Goal: Register for event/course

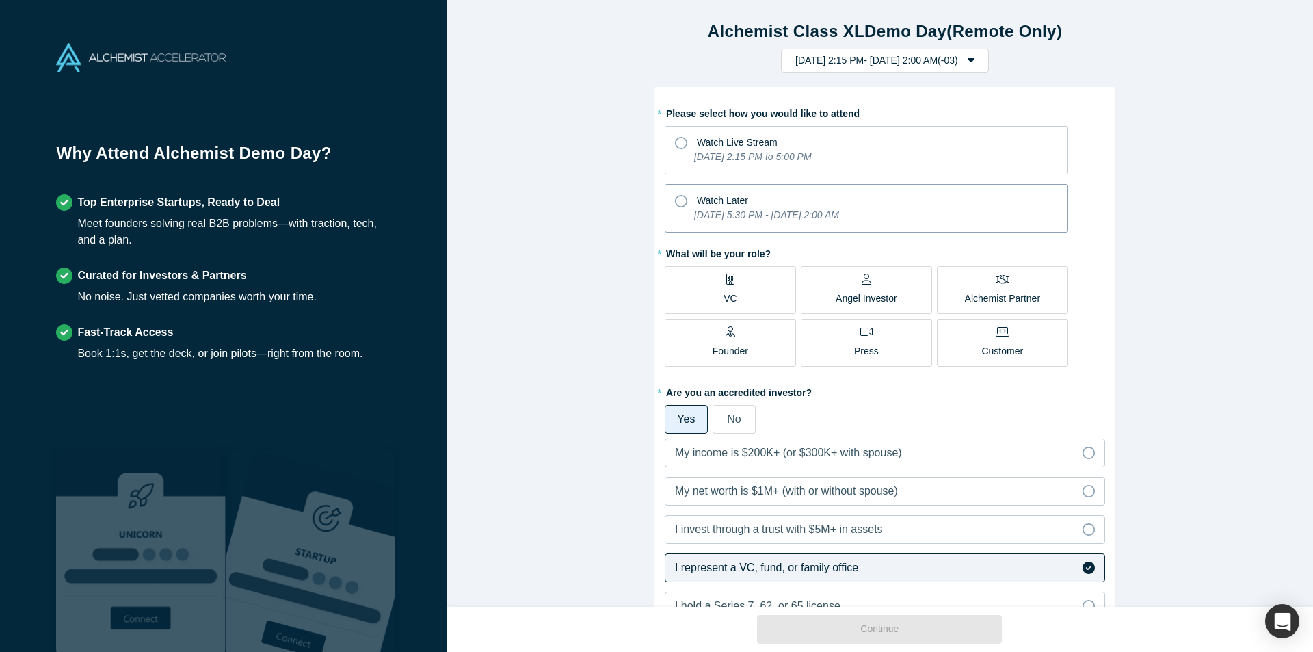
click at [675, 196] on icon at bounding box center [681, 201] width 12 height 12
click at [0, 0] on input "Watch Later [DATE] 5:30 PM - [DATE] 2:00 AM" at bounding box center [0, 0] width 0 height 0
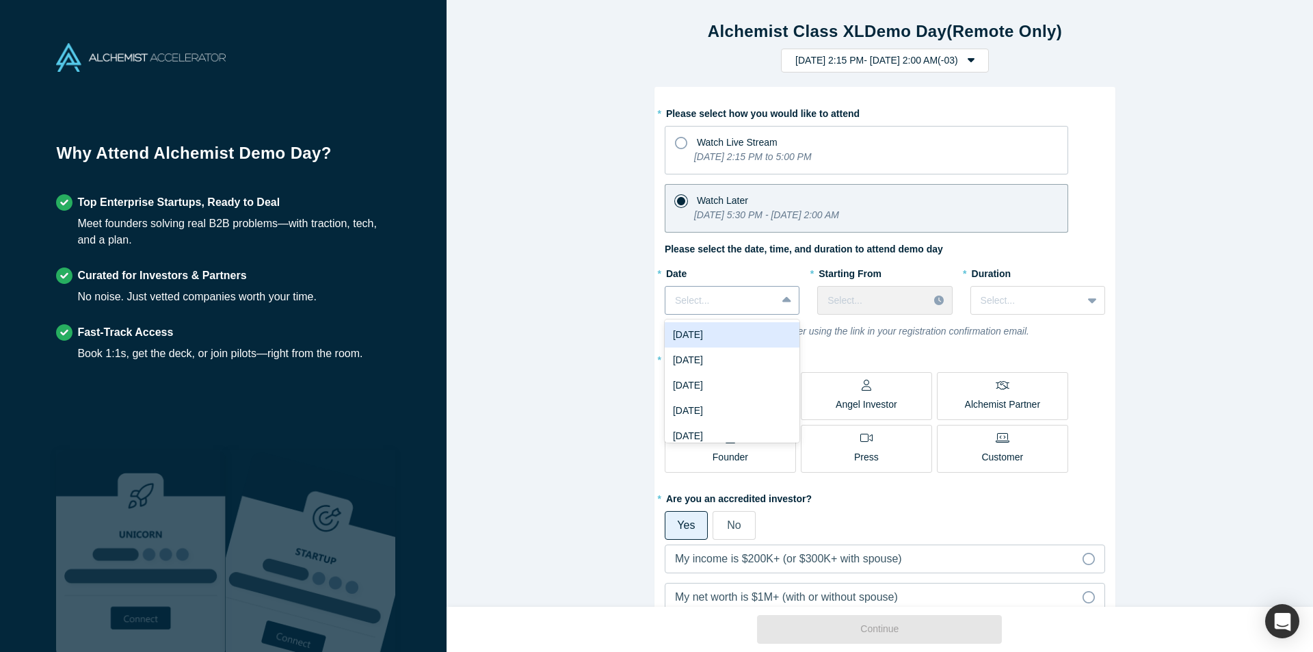
click at [782, 302] on icon at bounding box center [786, 300] width 9 height 14
click at [719, 382] on div "[DATE]" at bounding box center [732, 385] width 135 height 25
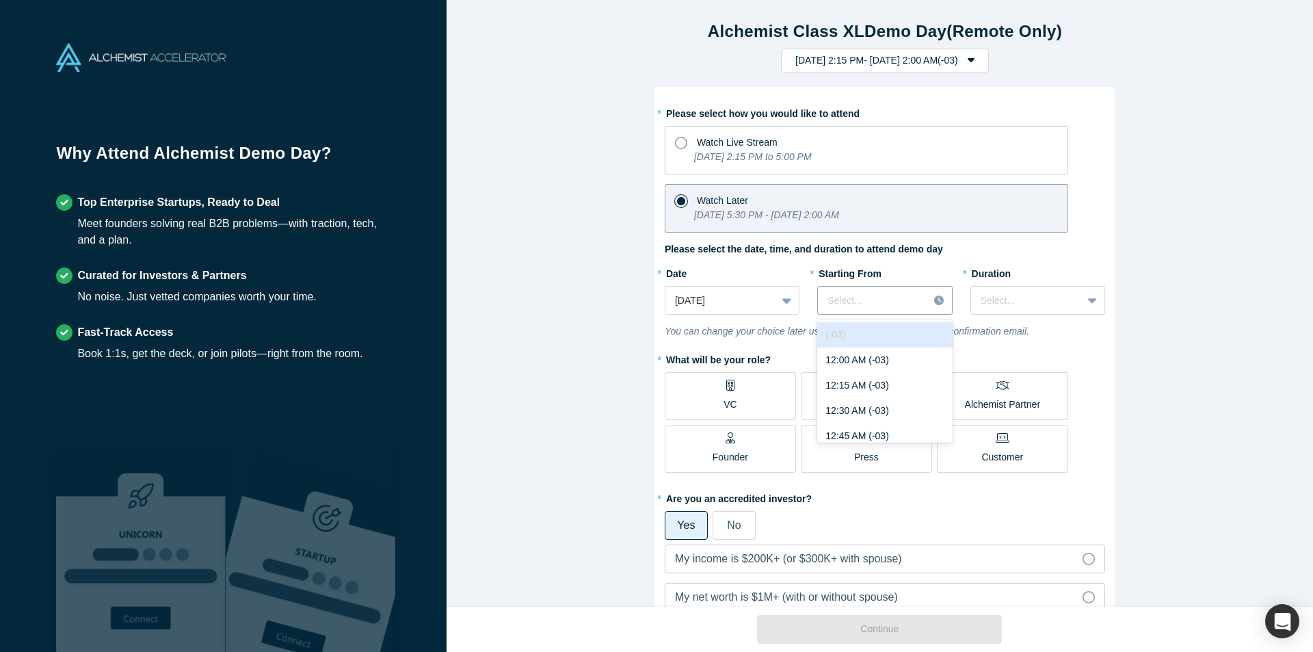
click at [909, 299] on div at bounding box center [873, 300] width 91 height 17
click at [1159, 367] on div "Alchemist Class XL Demo Day (Remote Only) [DATE] 2:15 PM - [DATE] 2:00 AM ( -03…" at bounding box center [885, 308] width 877 height 617
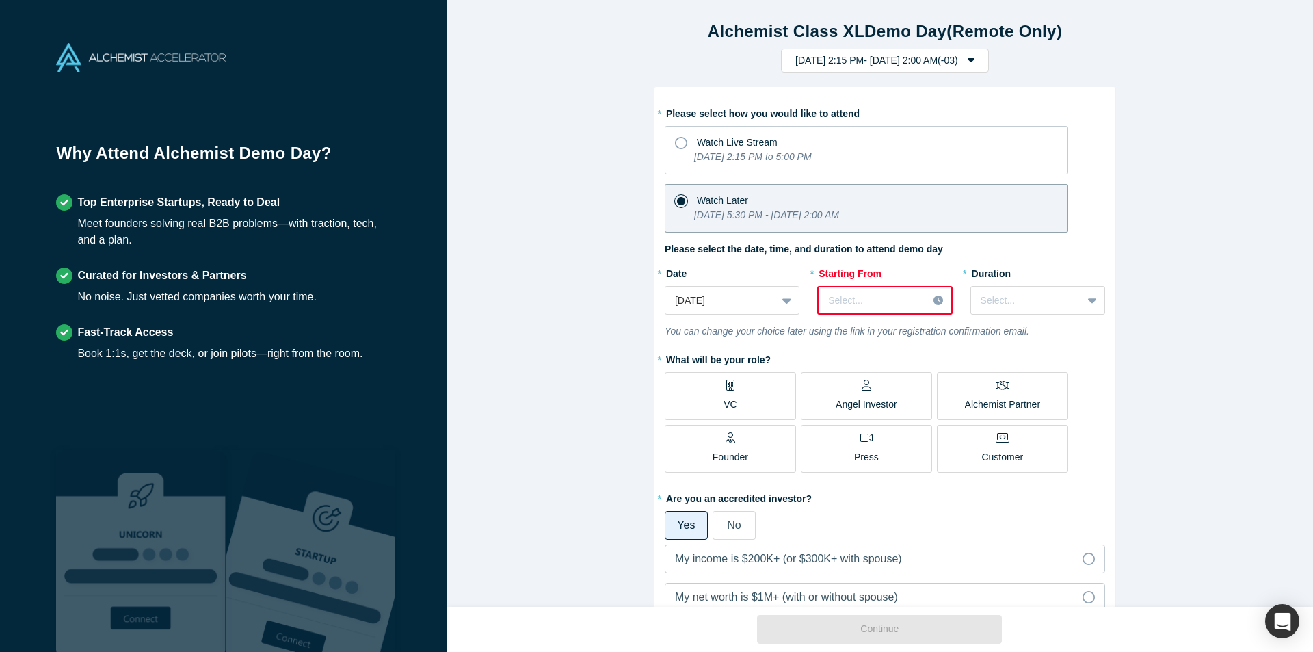
click at [727, 521] on span "No" at bounding box center [734, 525] width 14 height 12
click at [0, 0] on input "No" at bounding box center [0, 0] width 0 height 0
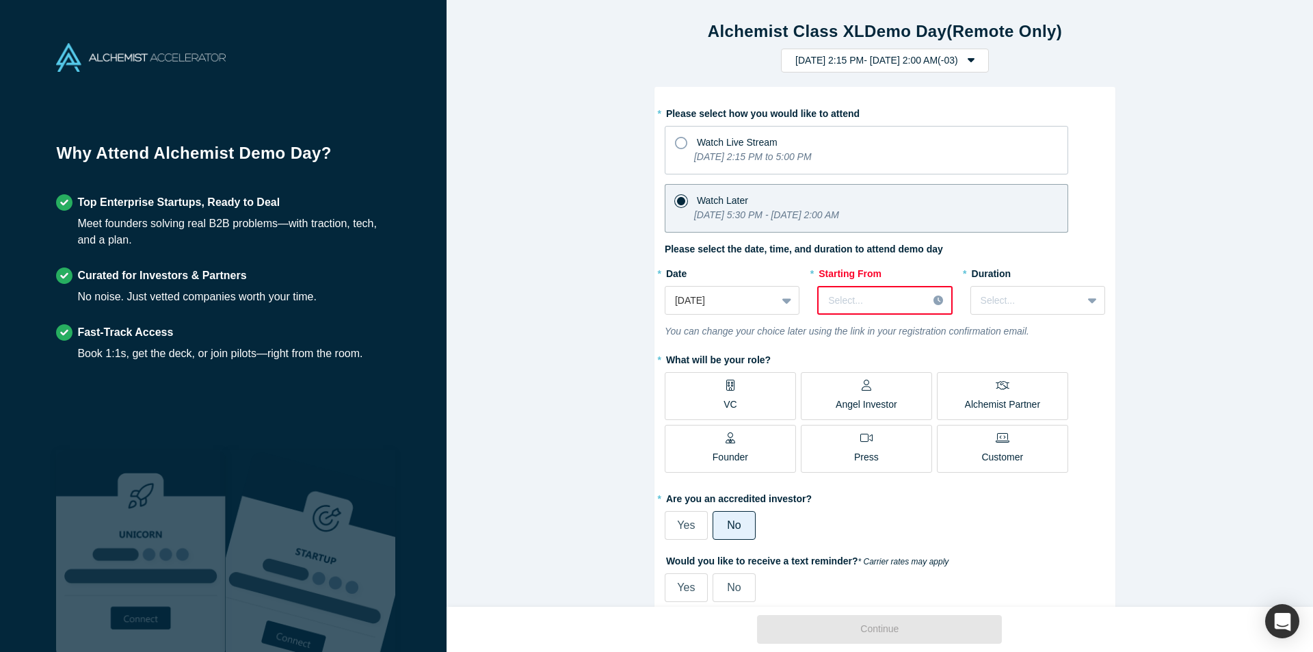
click at [687, 582] on span "Yes" at bounding box center [686, 587] width 18 height 12
click at [0, 0] on input "Yes" at bounding box center [0, 0] width 0 height 0
select select "BR"
click at [727, 581] on span "No" at bounding box center [734, 587] width 14 height 12
click at [0, 0] on input "No" at bounding box center [0, 0] width 0 height 0
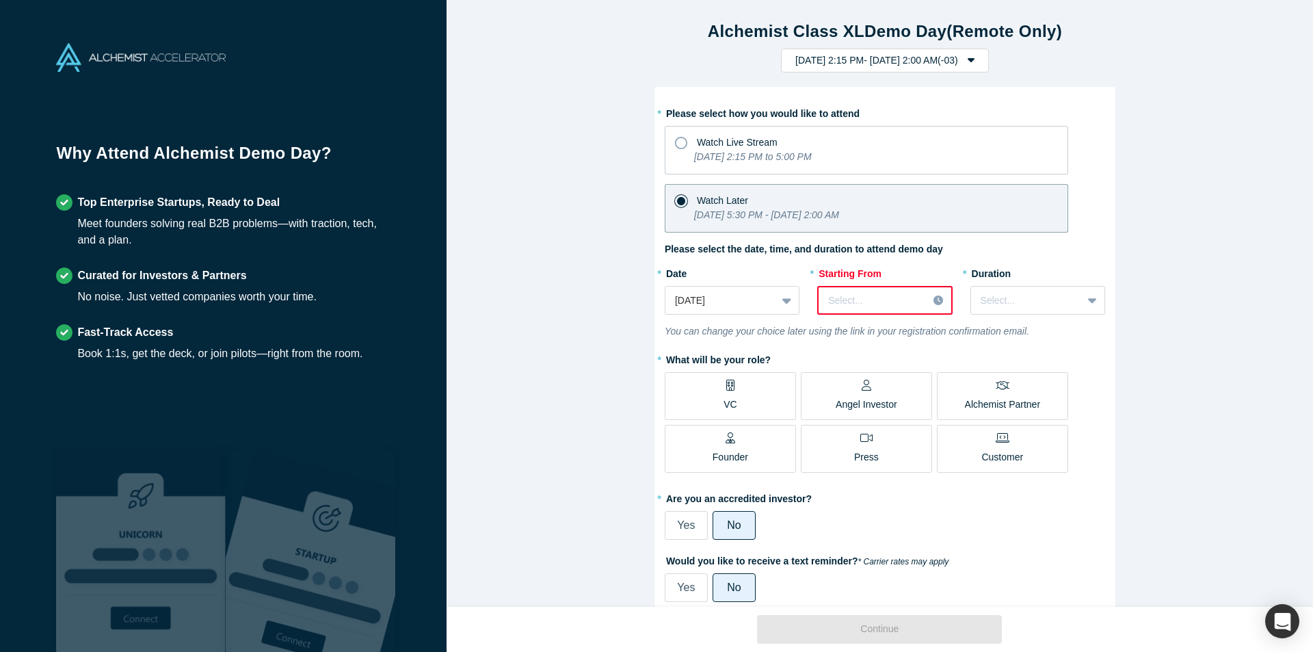
click at [934, 295] on icon at bounding box center [939, 300] width 10 height 10
click at [1088, 302] on icon at bounding box center [1092, 300] width 9 height 14
click at [1044, 347] on div "1.5 hours" at bounding box center [1038, 351] width 135 height 25
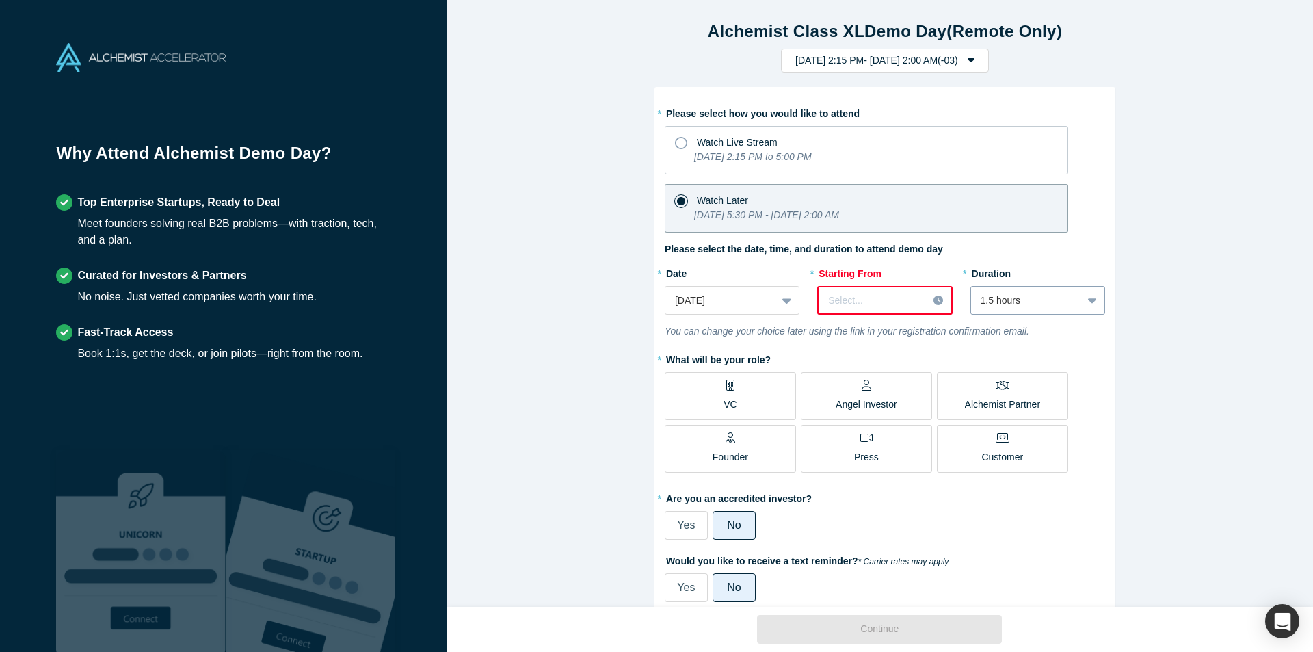
click at [1088, 300] on icon at bounding box center [1092, 300] width 9 height 5
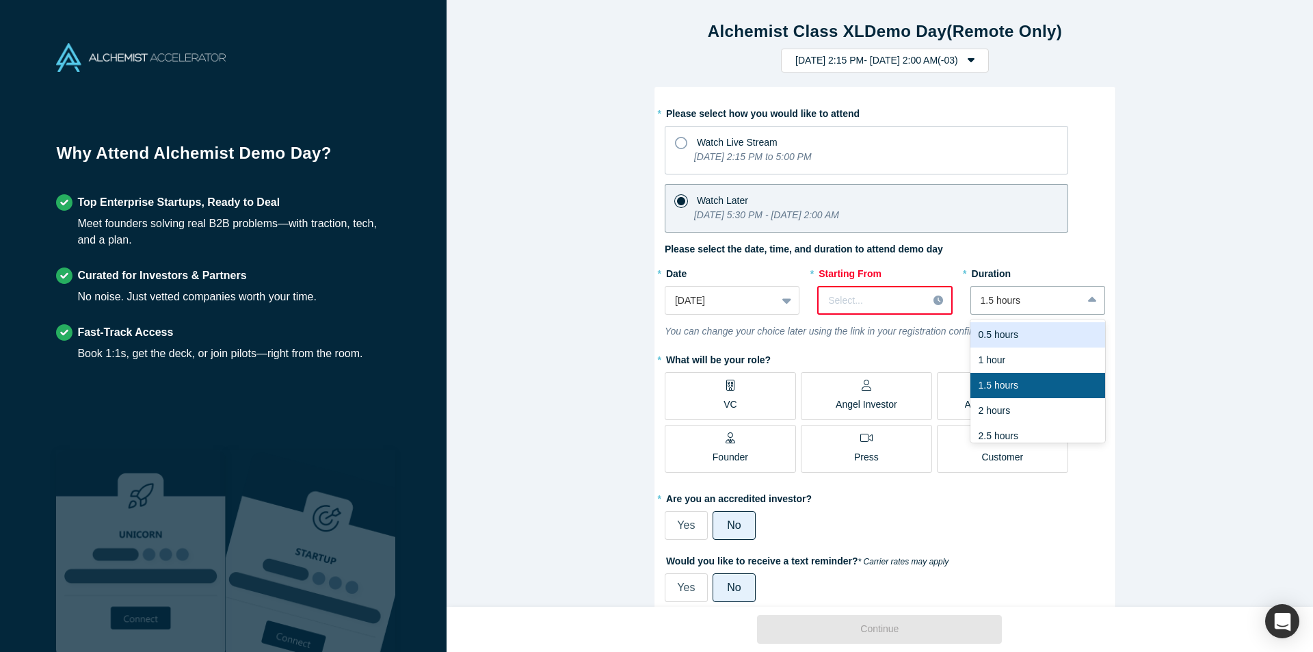
click at [901, 295] on div at bounding box center [873, 300] width 90 height 17
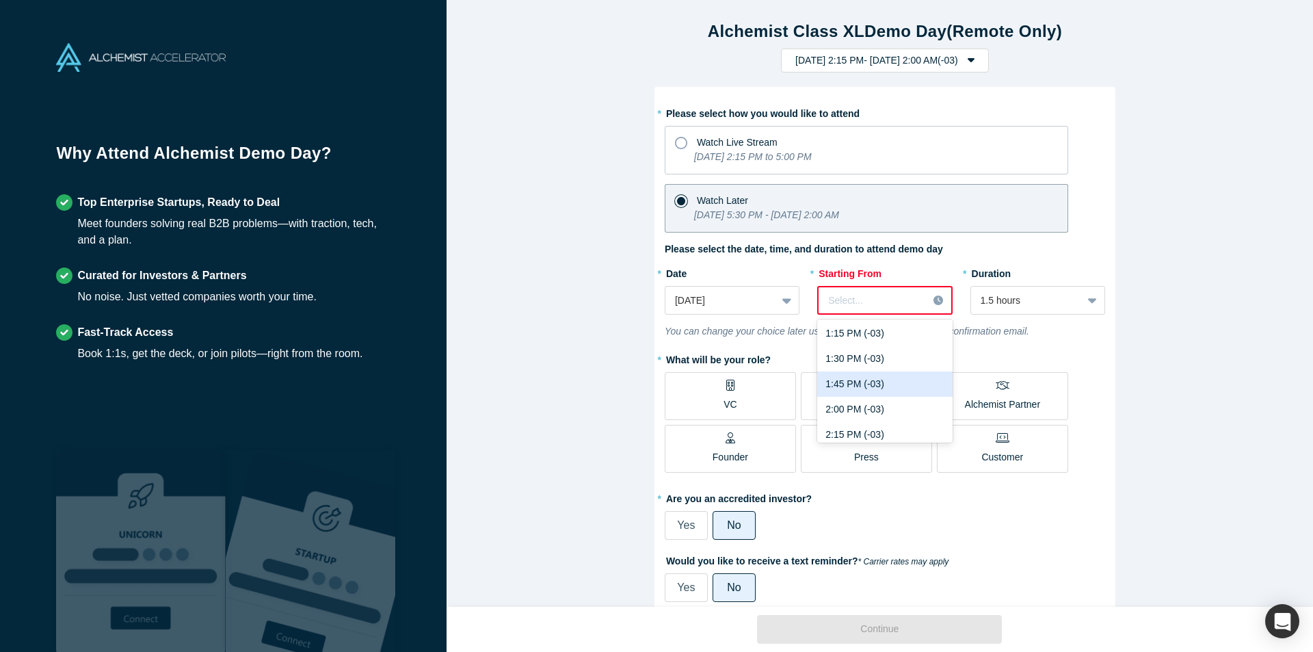
scroll to position [1505, 0]
click at [856, 376] on div "3:00 PM (-03)" at bounding box center [884, 373] width 135 height 25
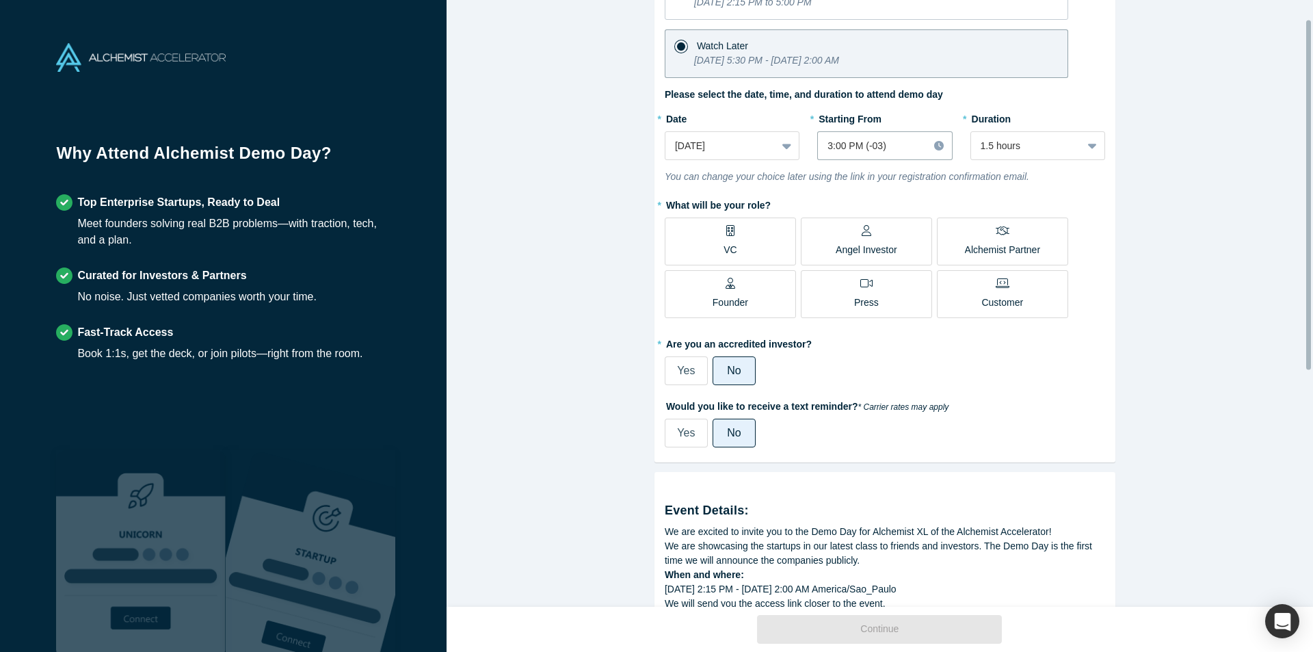
scroll to position [33, 0]
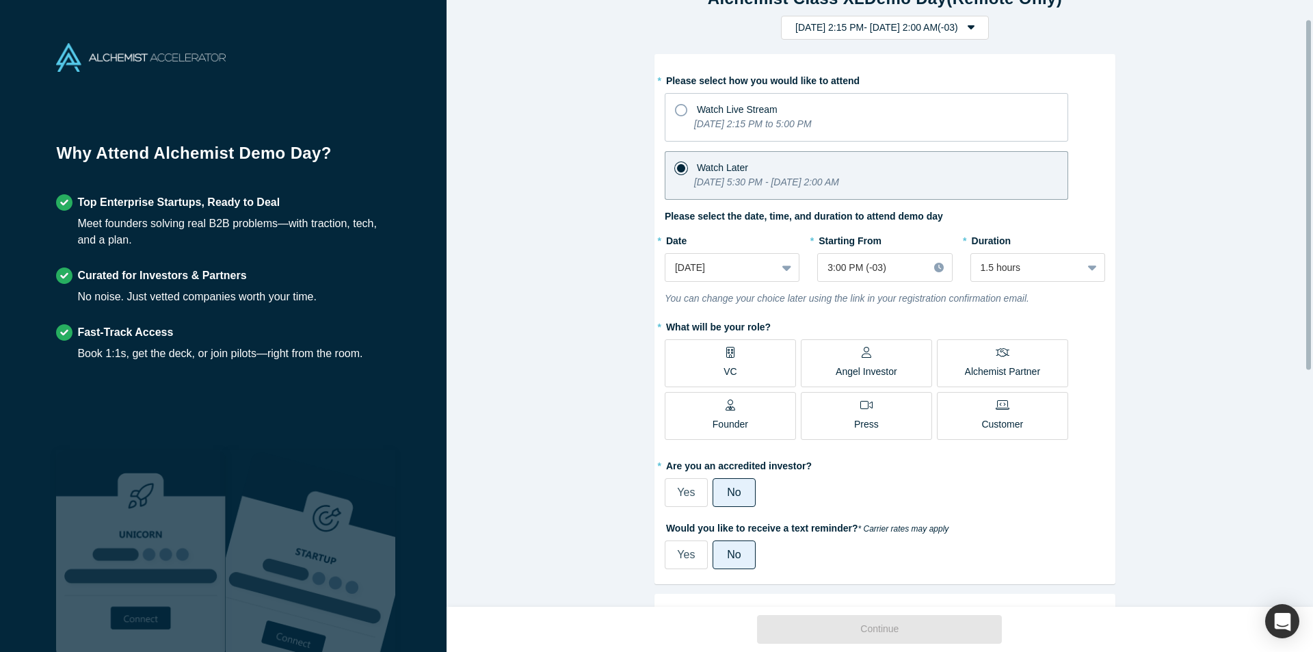
click at [732, 362] on label "VC" at bounding box center [730, 363] width 131 height 48
click at [0, 0] on input "VC" at bounding box center [0, 0] width 0 height 0
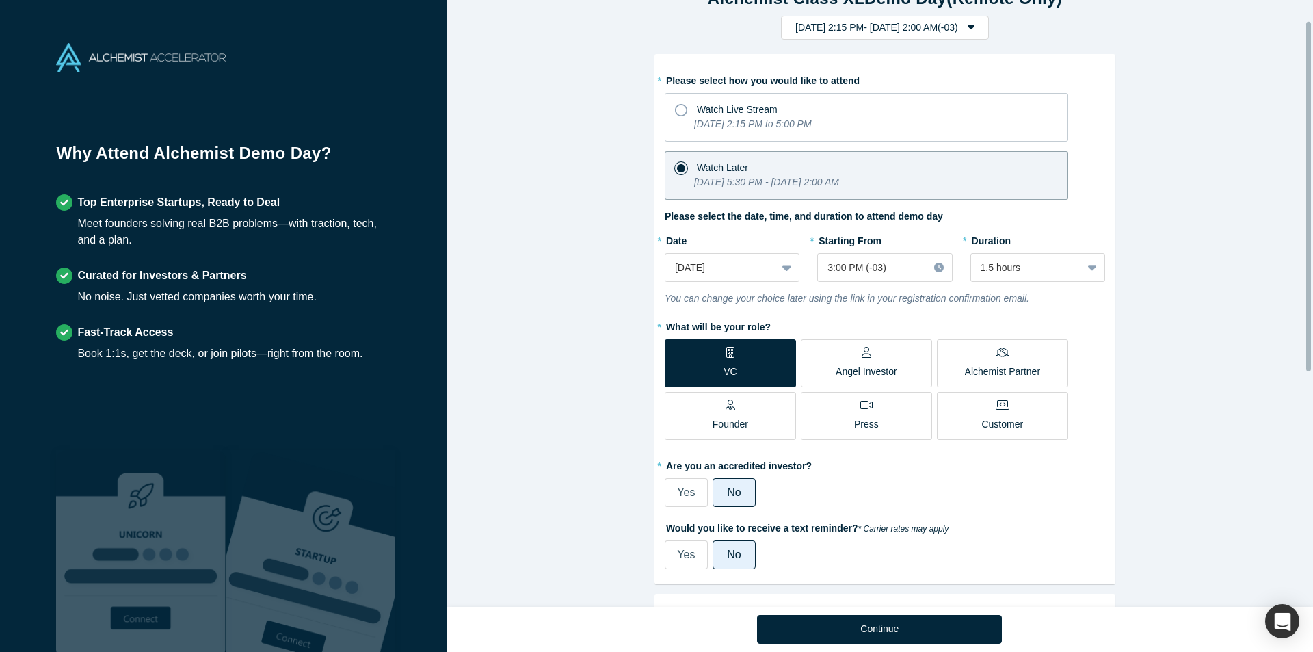
scroll to position [306, 0]
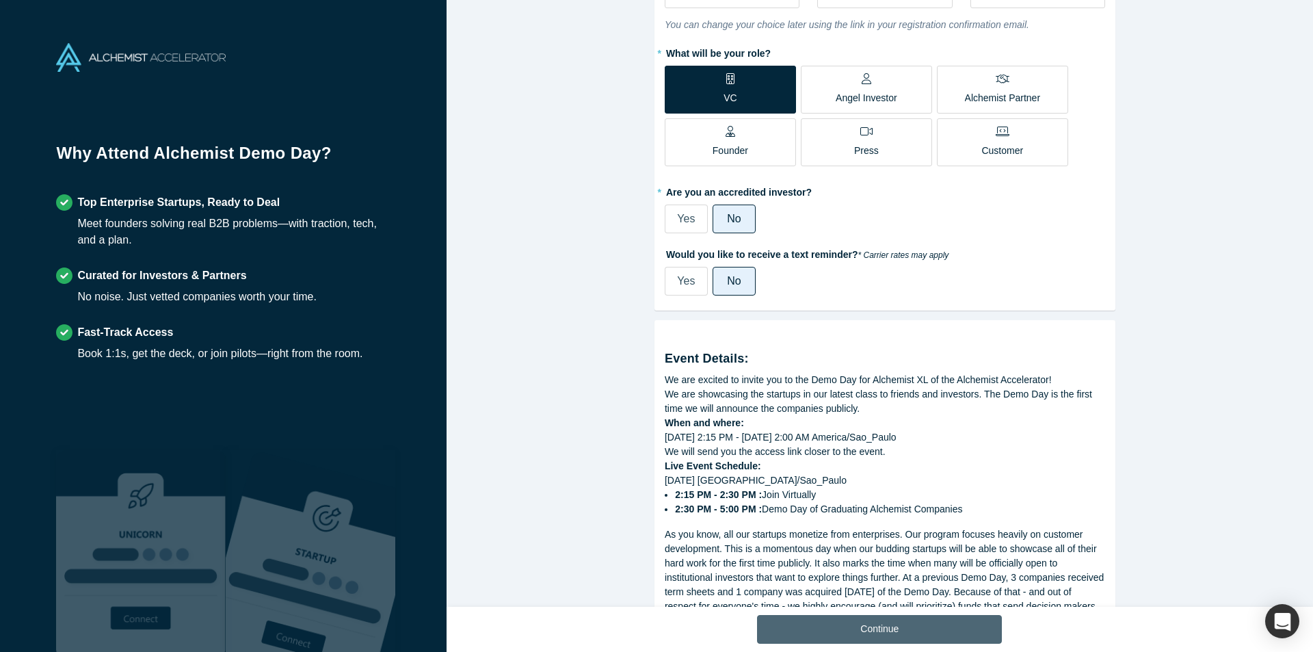
click at [871, 627] on button "Continue" at bounding box center [879, 629] width 245 height 29
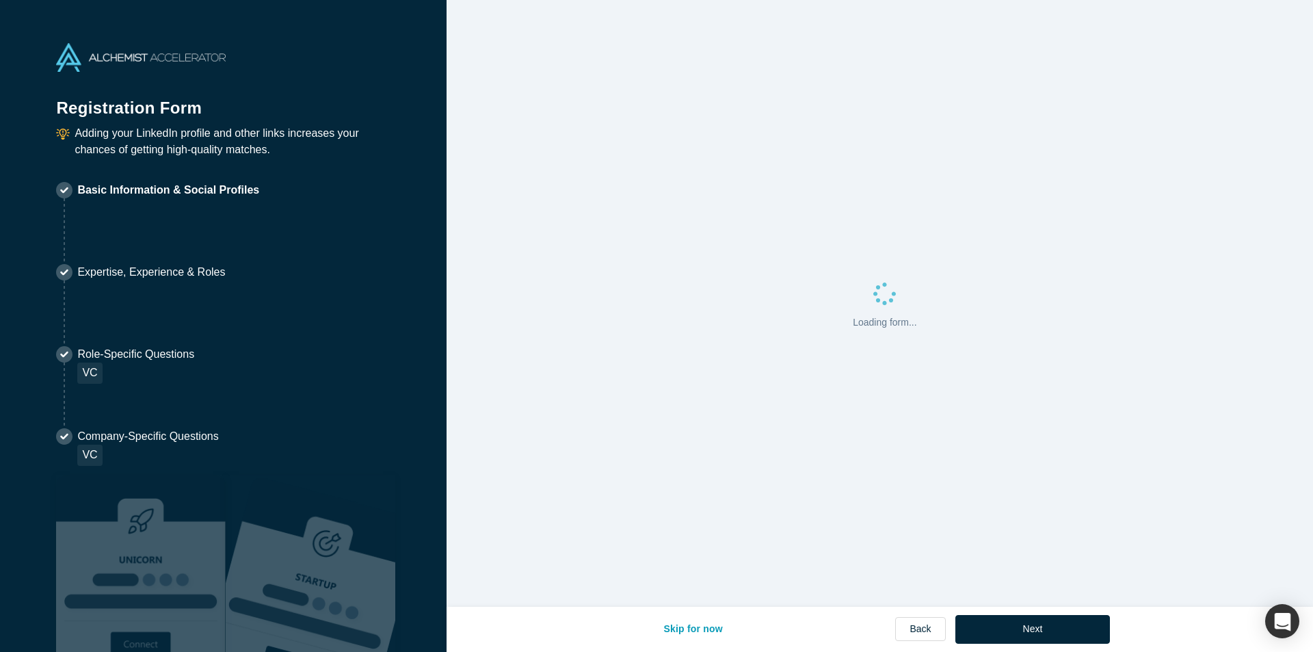
select select "BR"
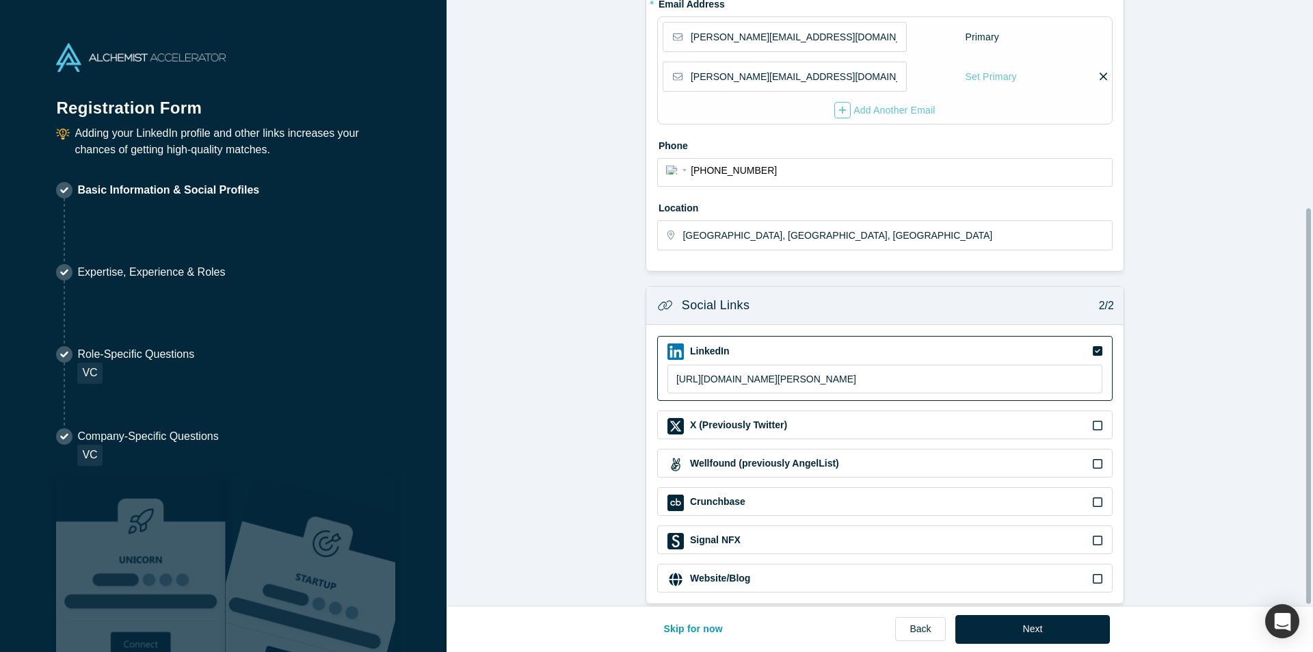
scroll to position [321, 0]
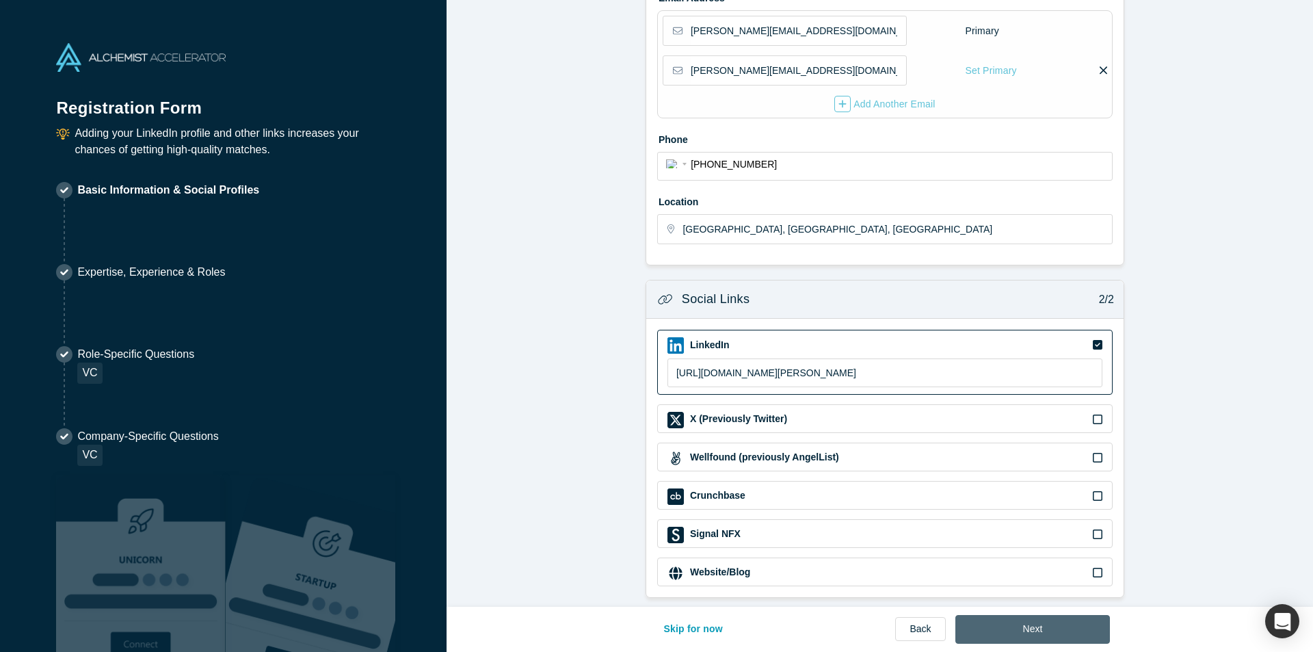
click at [1043, 633] on button "Next" at bounding box center [1033, 629] width 155 height 29
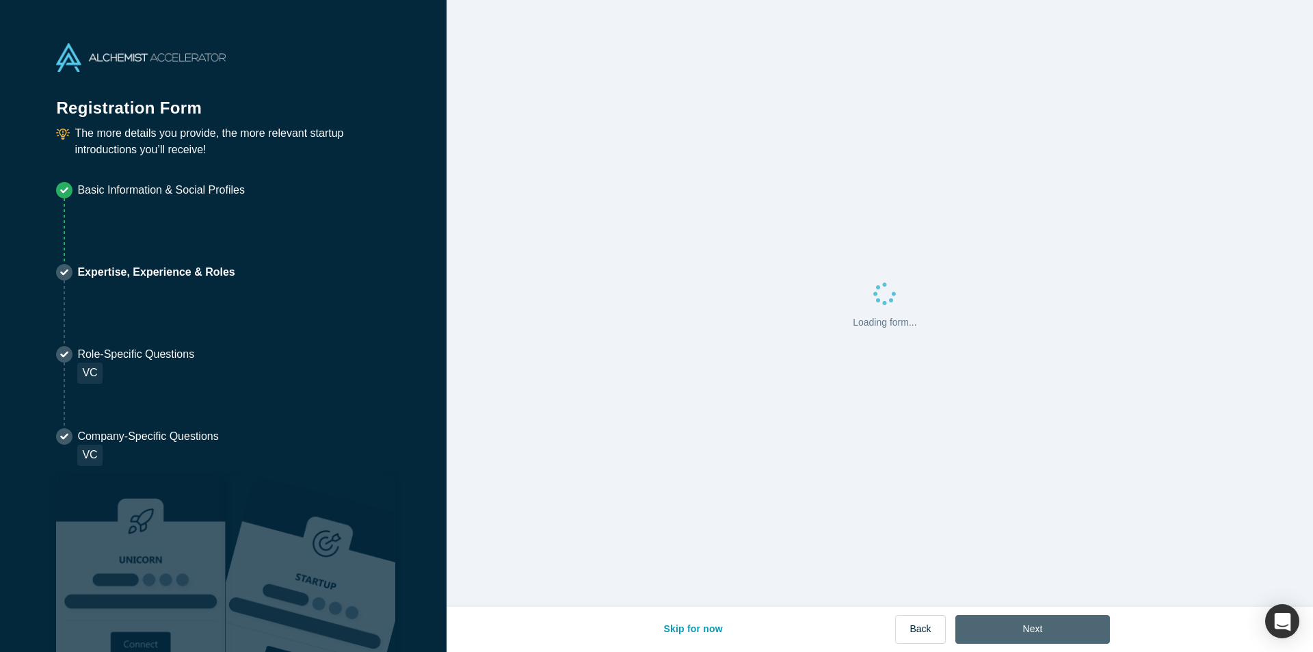
scroll to position [0, 0]
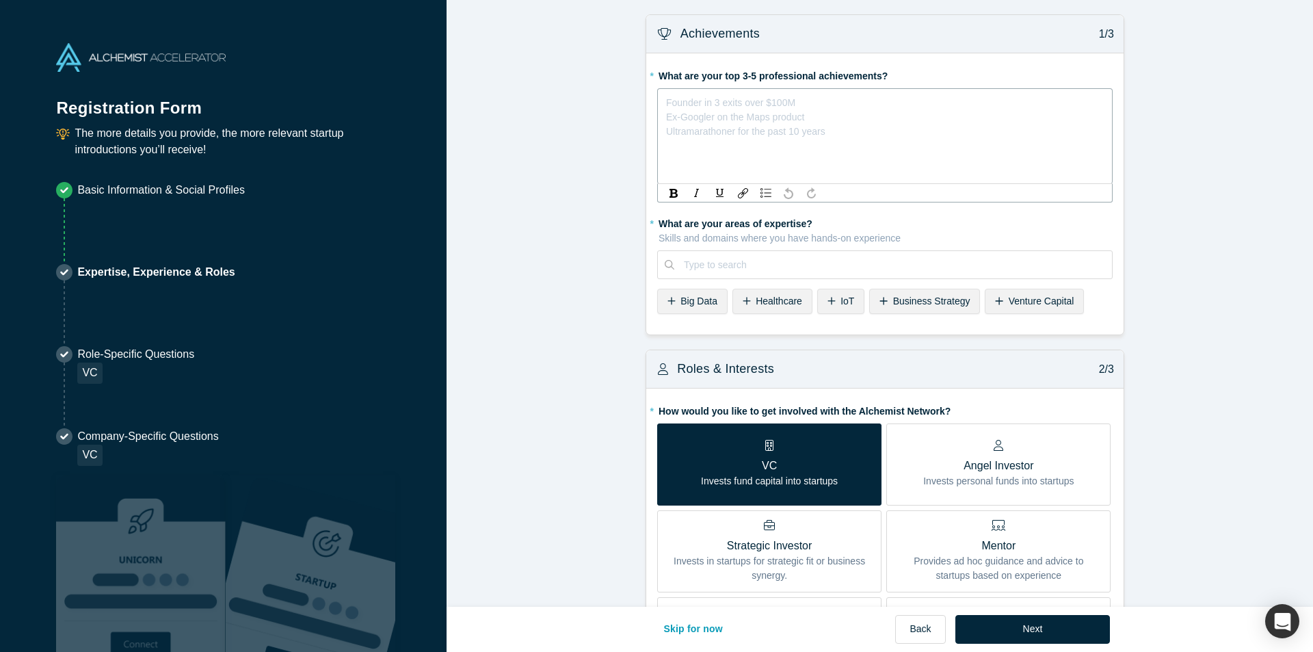
click at [909, 94] on div "rdw-editor" at bounding box center [885, 100] width 437 height 14
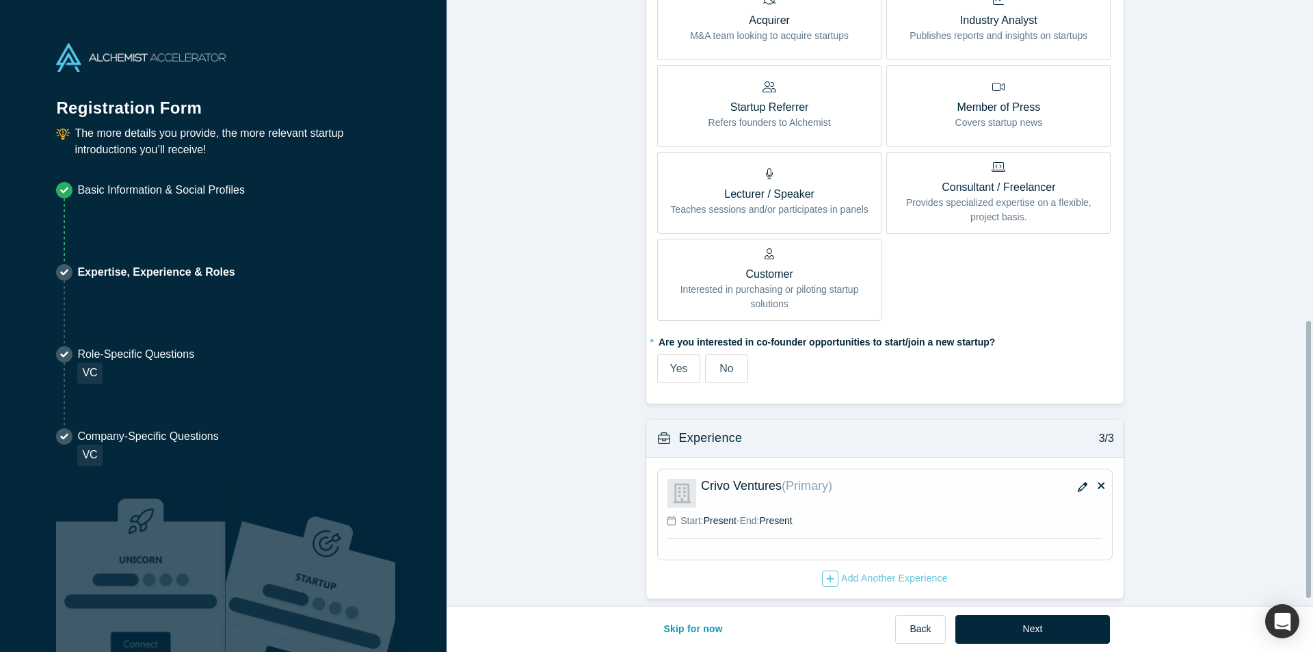
scroll to position [717, 0]
click at [1028, 631] on button "Next" at bounding box center [1033, 629] width 155 height 29
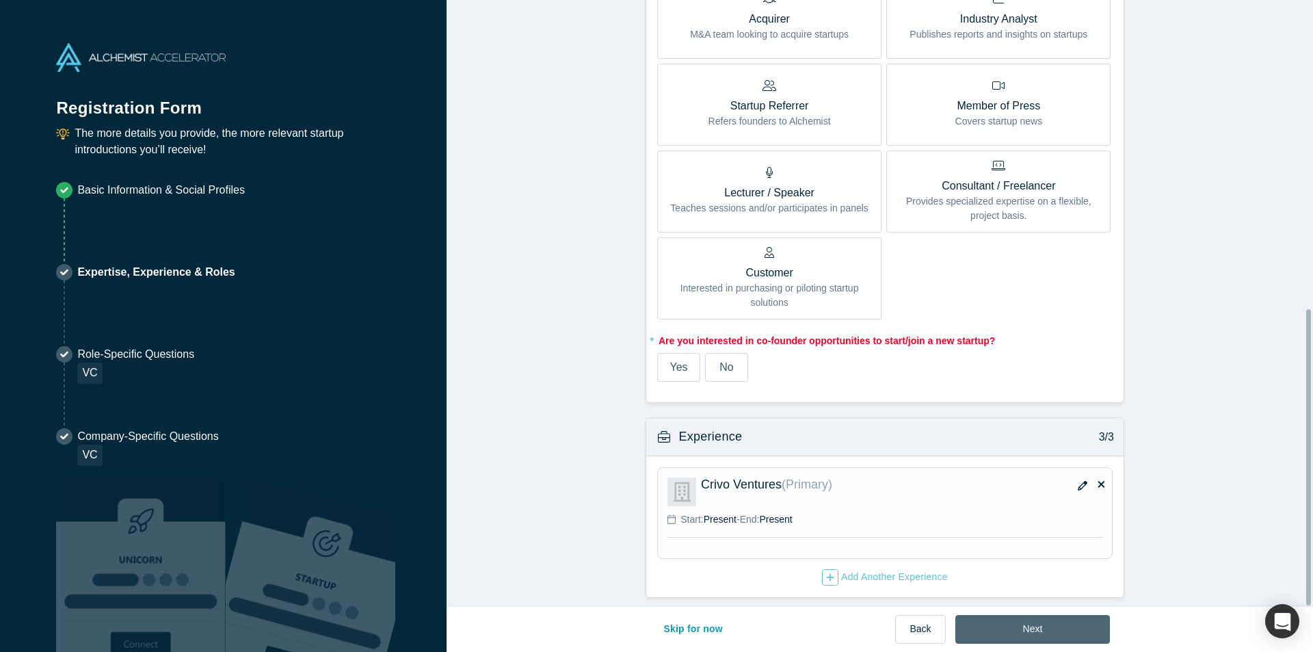
scroll to position [0, 0]
